Goal: Task Accomplishment & Management: Complete application form

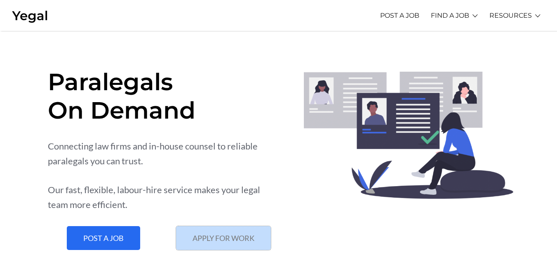
click at [216, 240] on span "APPLY FOR WORK" at bounding box center [224, 238] width 62 height 7
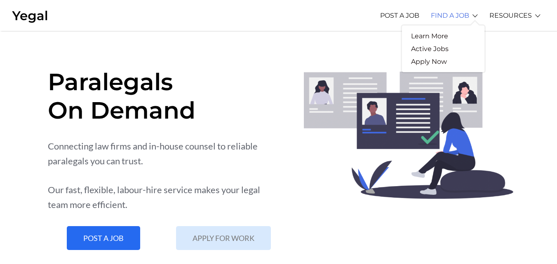
click at [436, 19] on link "FIND A JOB" at bounding box center [450, 15] width 38 height 23
click at [438, 47] on link "Active Jobs" at bounding box center [430, 48] width 56 height 13
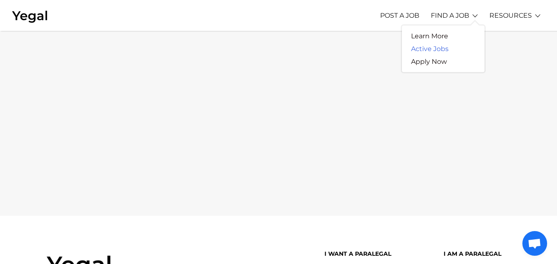
click at [432, 50] on link "Active Jobs" at bounding box center [430, 48] width 56 height 13
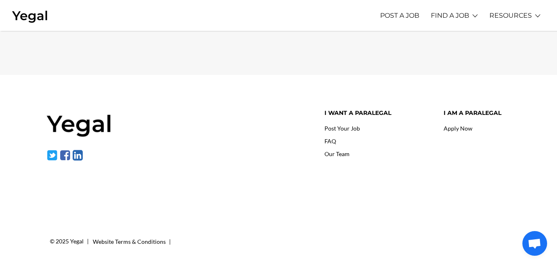
click at [18, 15] on img at bounding box center [30, 16] width 36 height 16
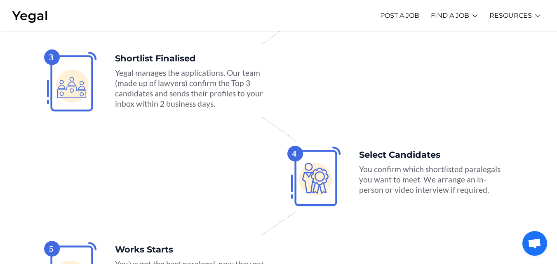
scroll to position [1565, 0]
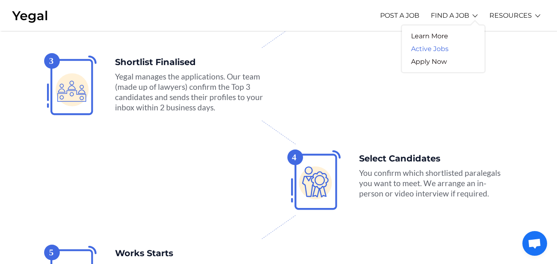
click at [438, 48] on link "Active Jobs" at bounding box center [430, 48] width 56 height 13
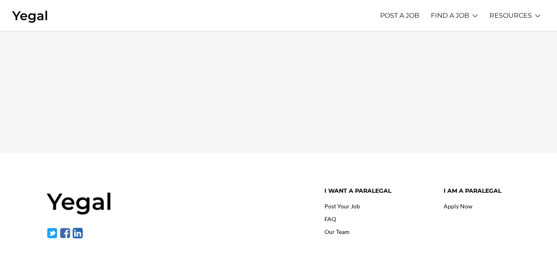
scroll to position [76, 0]
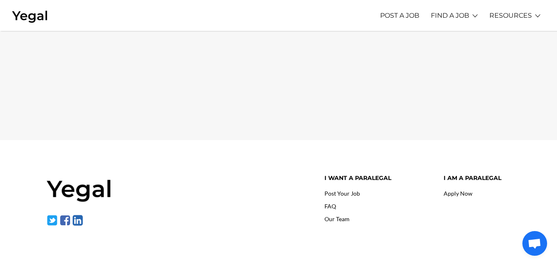
click at [456, 194] on link "Apply Now" at bounding box center [458, 193] width 29 height 7
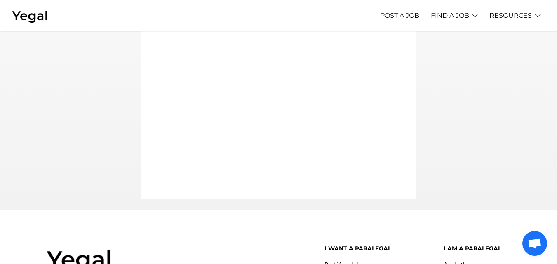
scroll to position [114, 0]
